Goal: Information Seeking & Learning: Find specific page/section

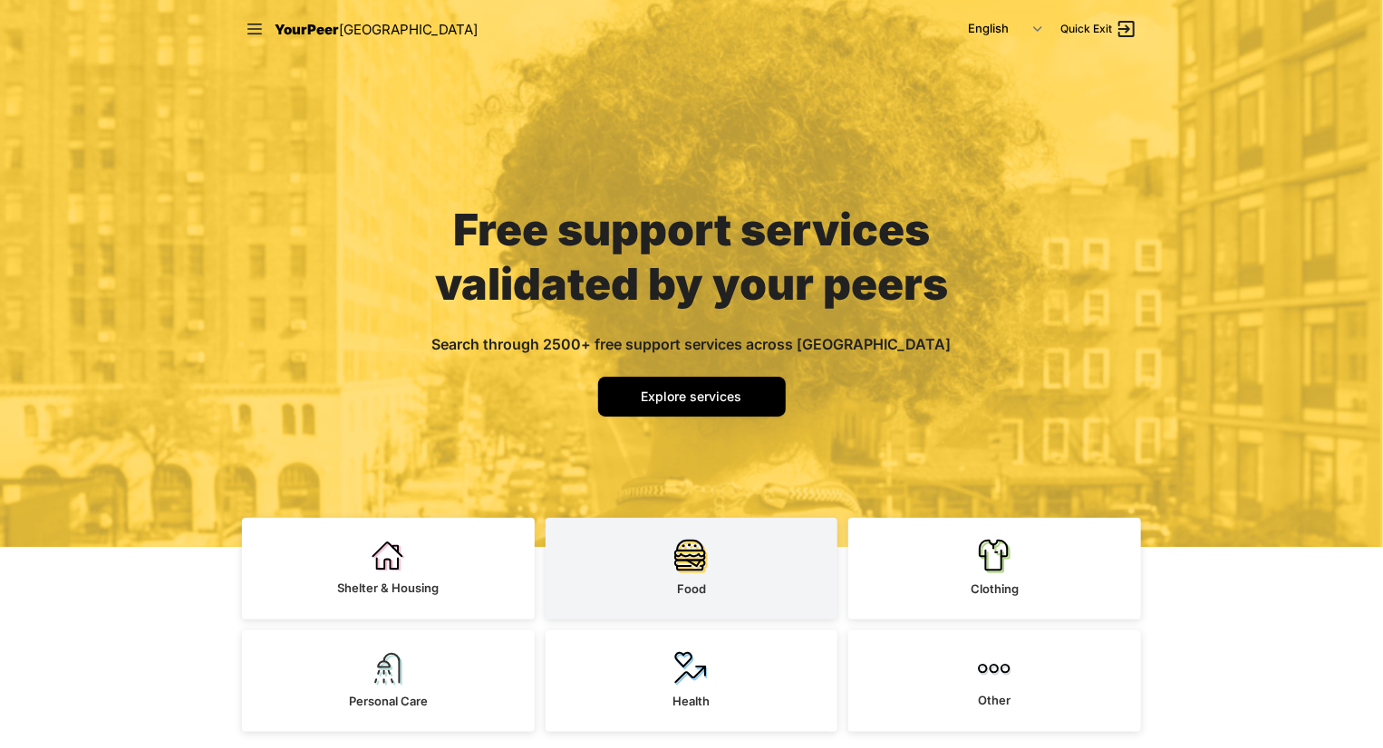
click at [732, 565] on link "Food" at bounding box center [691, 568] width 293 height 101
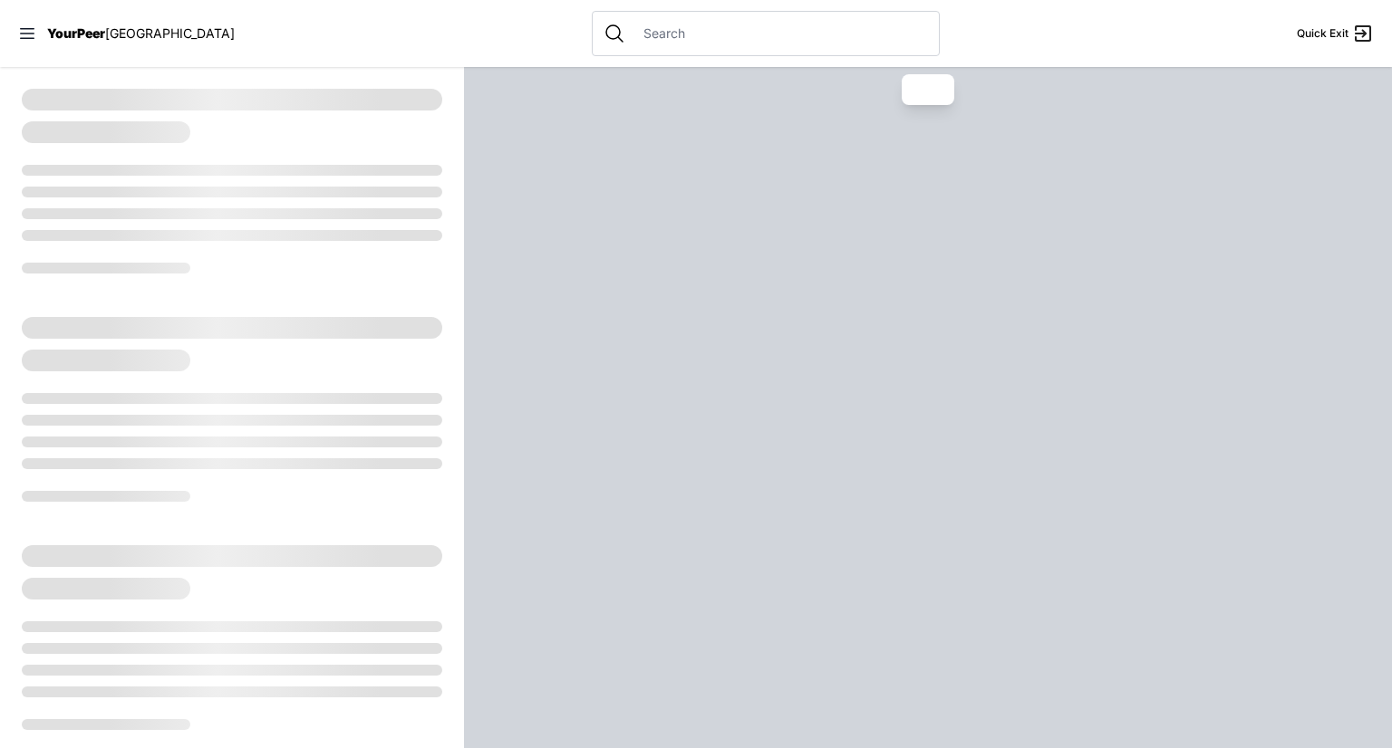
select select "recentlyUpdated"
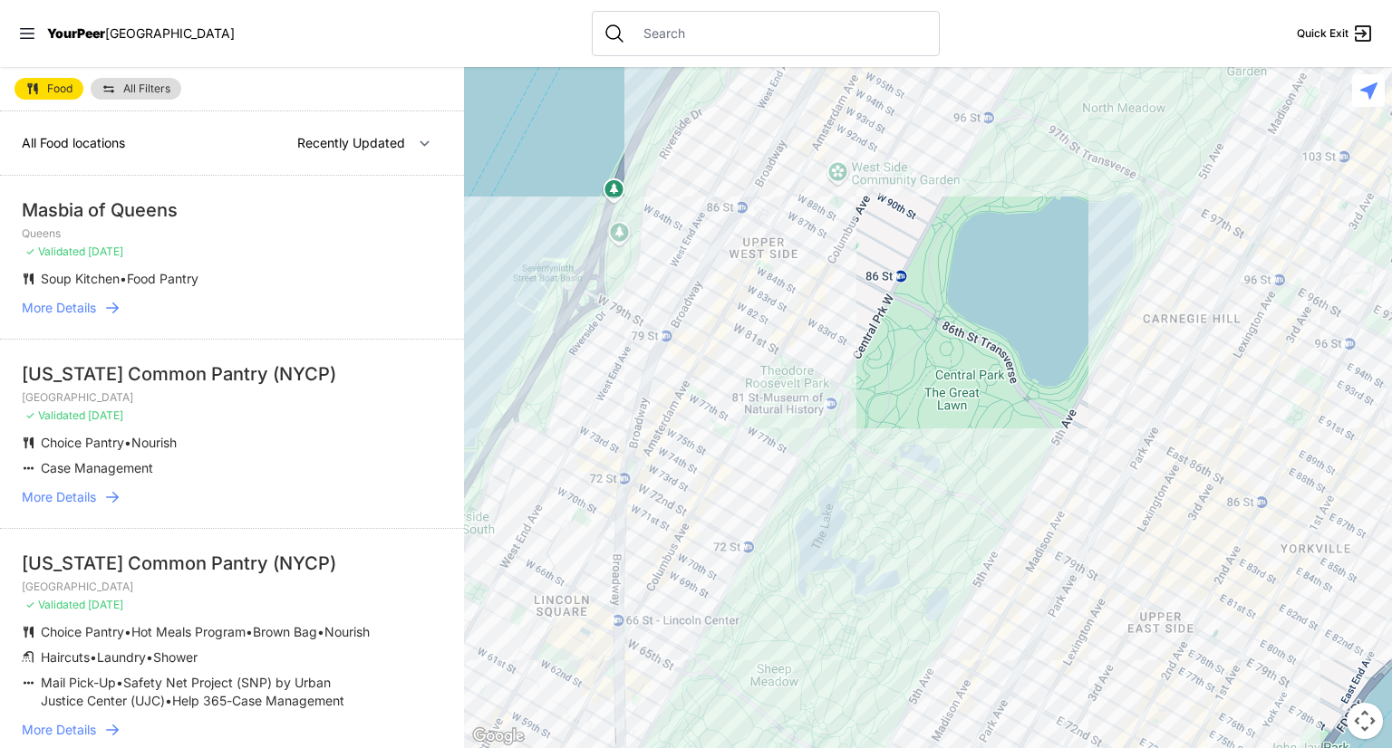
click at [1354, 723] on button "Map camera controls" at bounding box center [1364, 721] width 36 height 36
click at [246, 308] on link "More Details" at bounding box center [232, 308] width 420 height 18
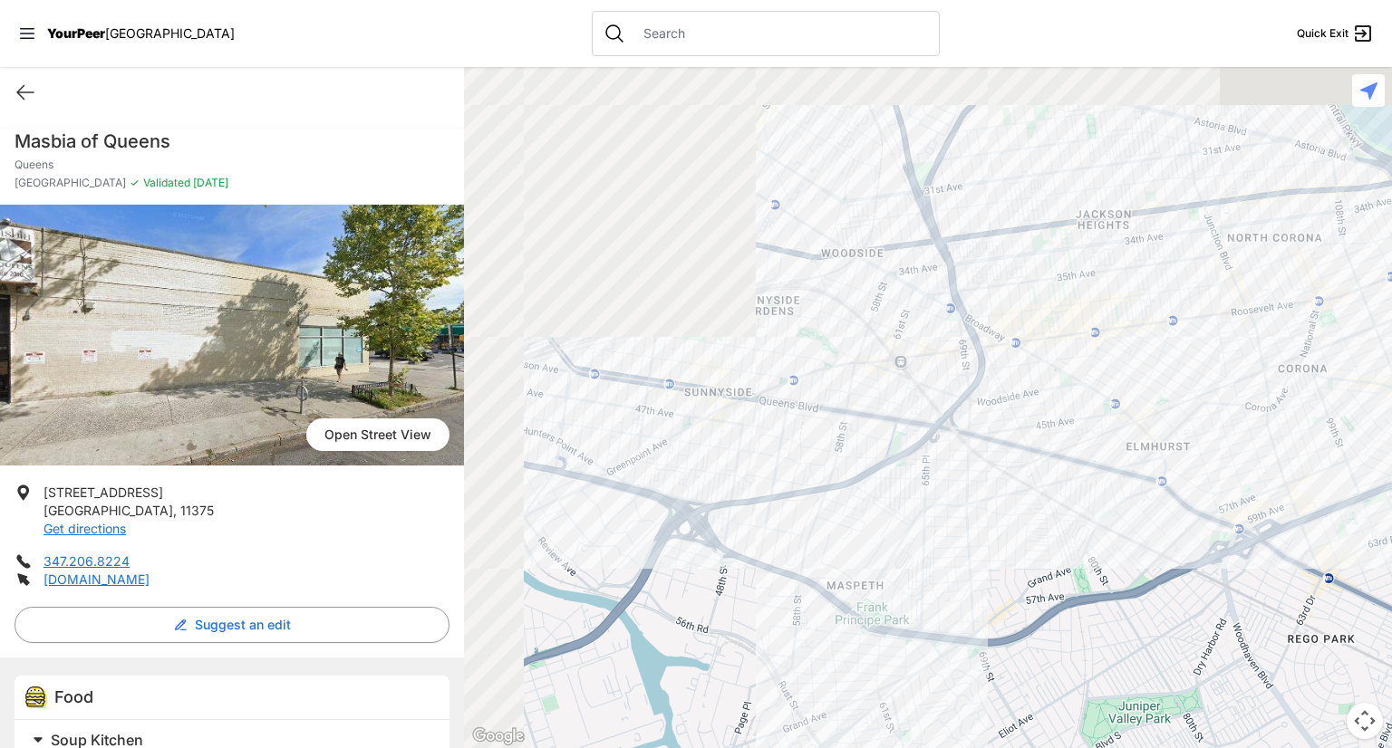
drag, startPoint x: 628, startPoint y: 352, endPoint x: 1163, endPoint y: 492, distance: 553.4
click at [1163, 492] on div at bounding box center [928, 407] width 928 height 681
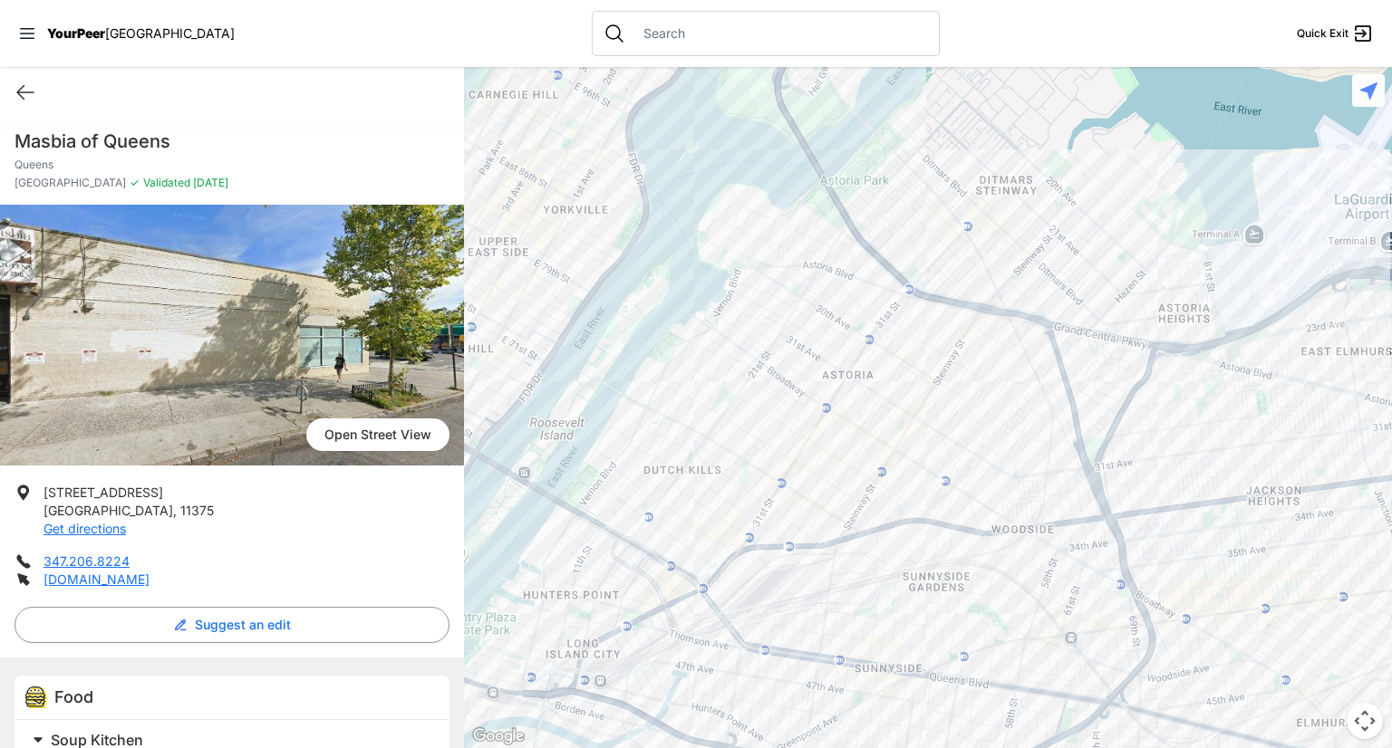
drag, startPoint x: 741, startPoint y: 272, endPoint x: 914, endPoint y: 552, distance: 329.2
click at [914, 552] on div at bounding box center [928, 407] width 928 height 681
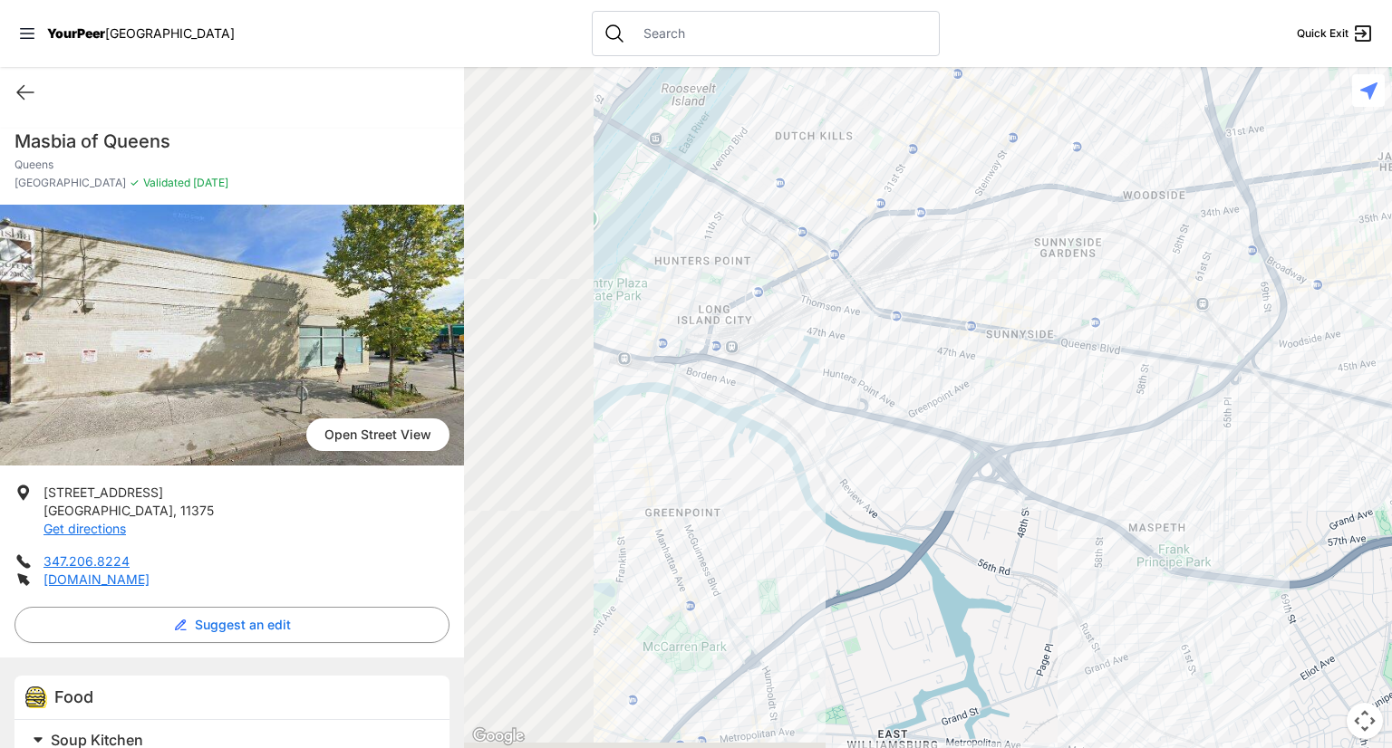
drag, startPoint x: 882, startPoint y: 598, endPoint x: 1050, endPoint y: 196, distance: 436.2
click at [1050, 196] on div at bounding box center [928, 407] width 928 height 681
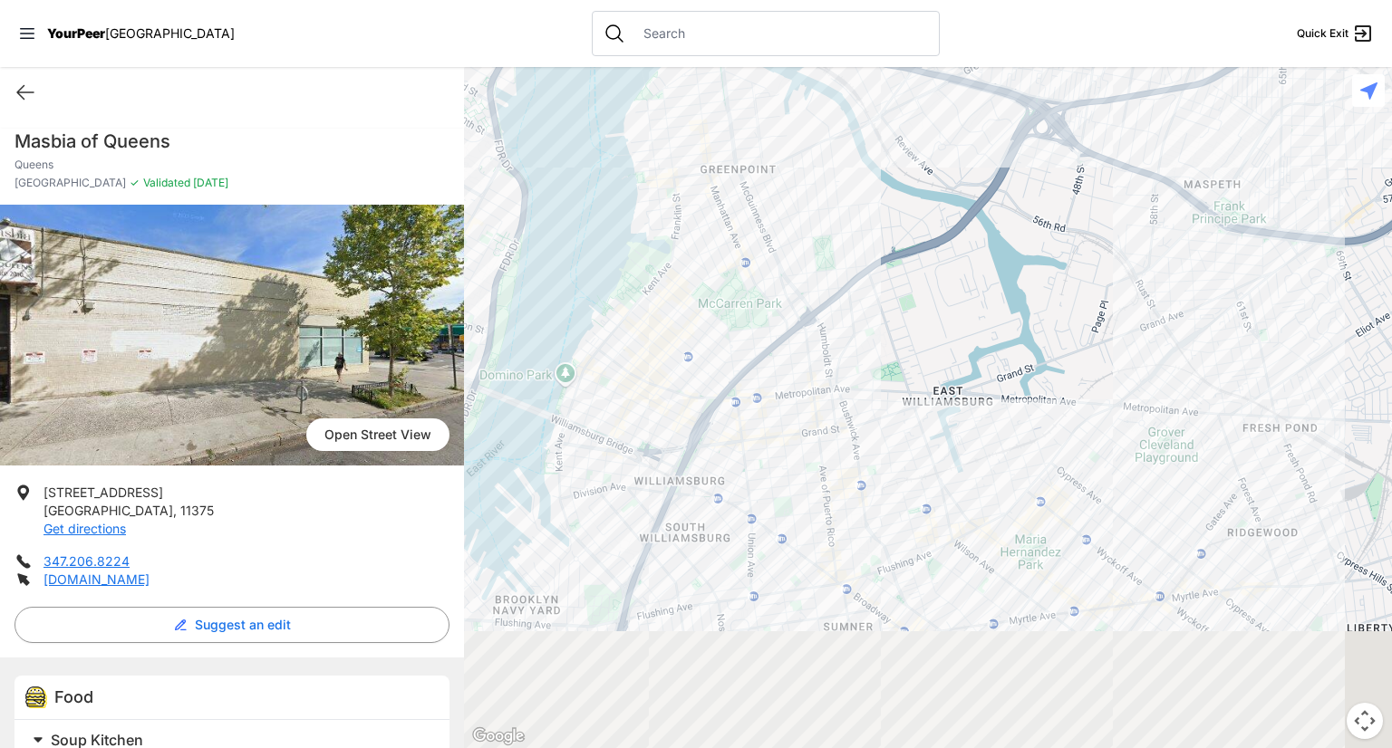
drag, startPoint x: 828, startPoint y: 575, endPoint x: 847, endPoint y: 293, distance: 283.3
click at [847, 293] on div at bounding box center [928, 407] width 928 height 681
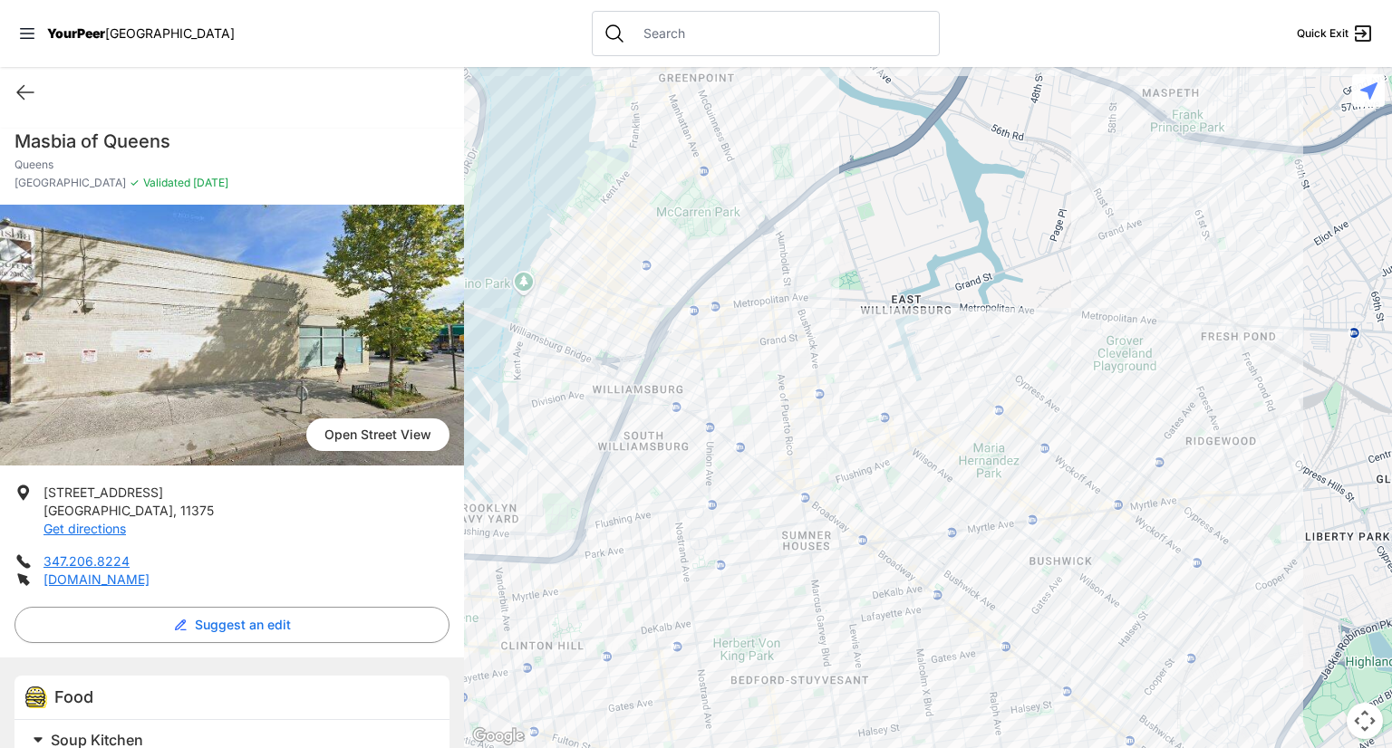
drag, startPoint x: 853, startPoint y: 506, endPoint x: 809, endPoint y: 407, distance: 107.9
click at [809, 407] on div at bounding box center [928, 407] width 928 height 681
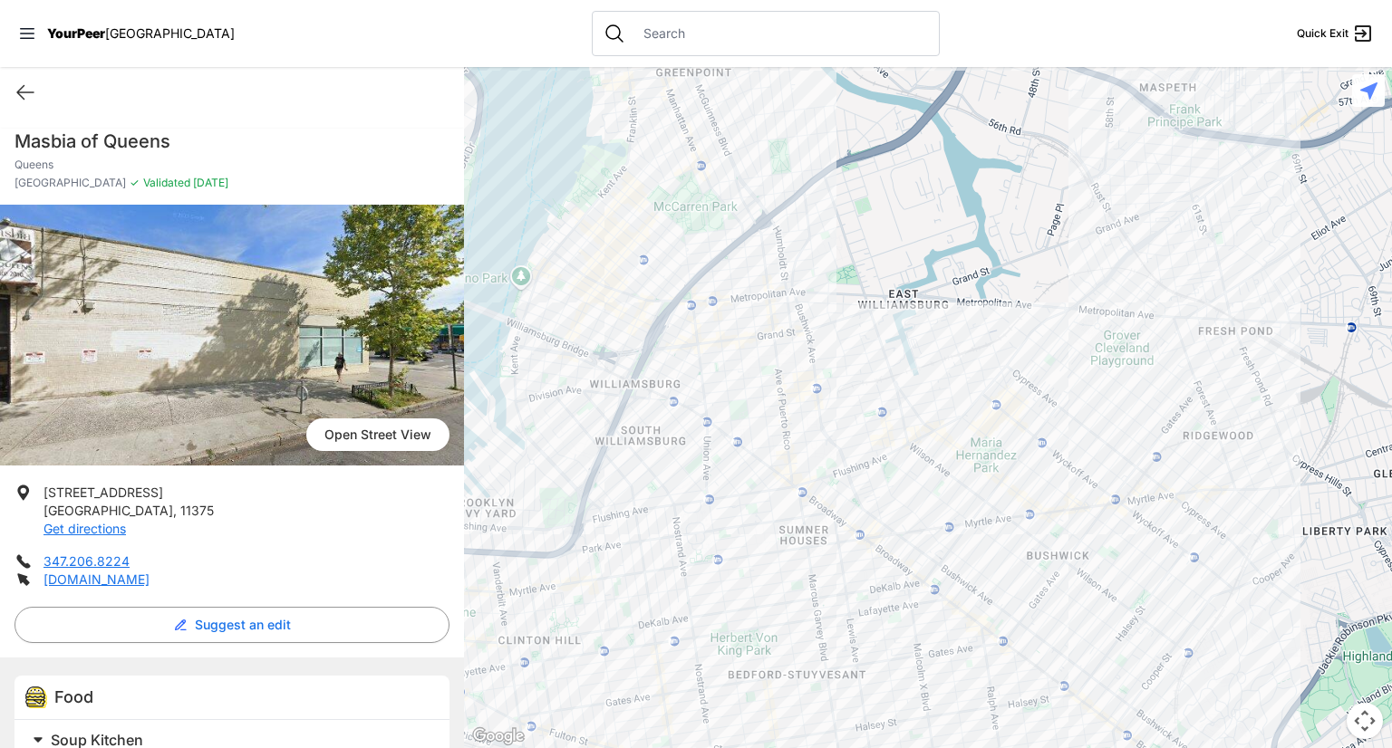
click at [987, 432] on div at bounding box center [928, 407] width 928 height 681
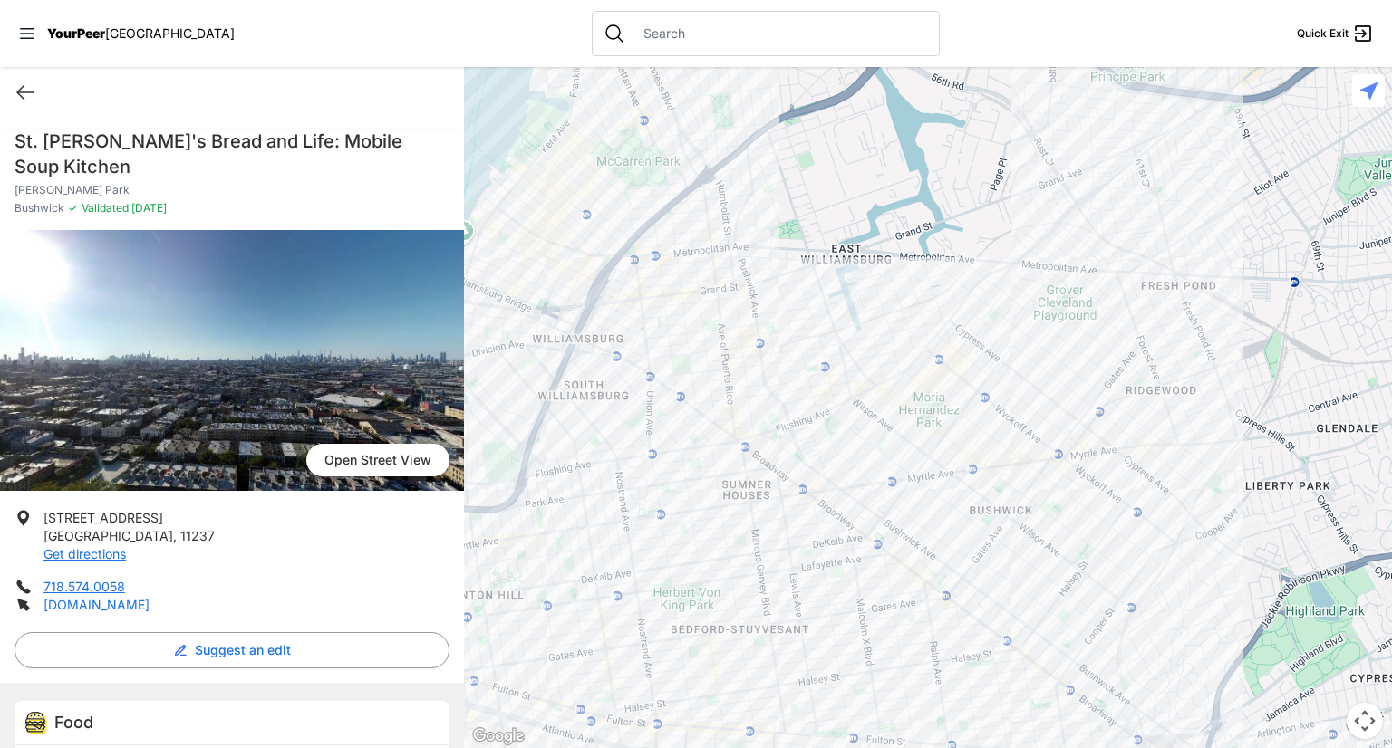
click at [121, 597] on link "[DOMAIN_NAME]" at bounding box center [96, 604] width 106 height 15
